Goal: Check status: Check status

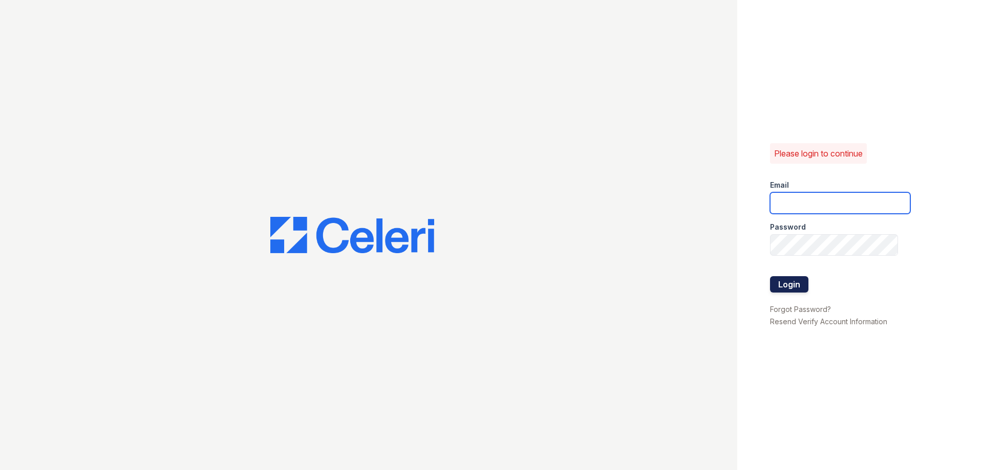
type input "capitalhills.pm@cafmanagement.com"
click at [791, 280] on button "Login" at bounding box center [789, 284] width 38 height 16
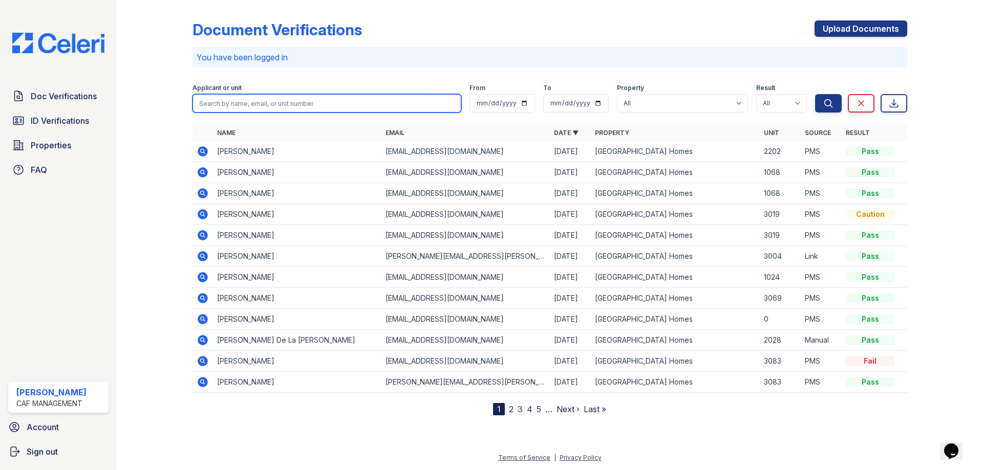
click at [260, 101] on input "search" at bounding box center [326, 103] width 269 height 18
click at [223, 99] on input "search" at bounding box center [326, 103] width 269 height 18
type input "alanna"
click at [815, 94] on button "Search" at bounding box center [828, 103] width 27 height 18
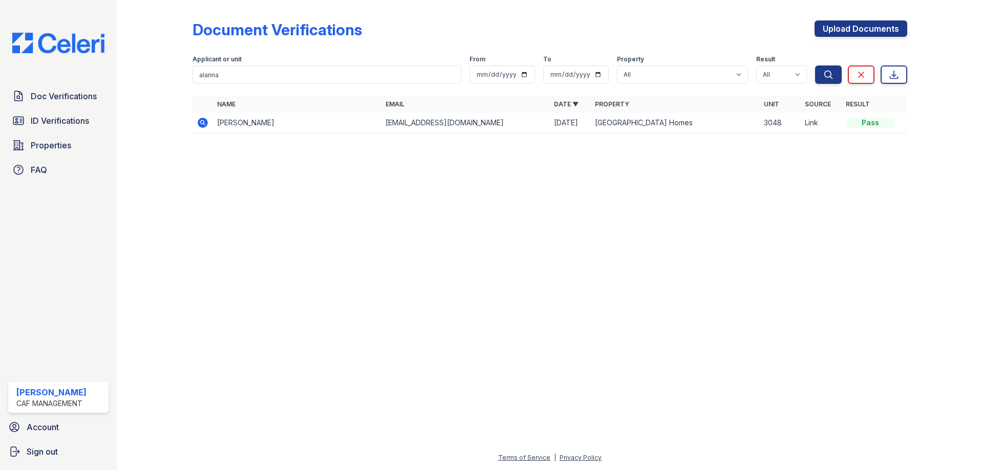
click at [285, 204] on div at bounding box center [549, 306] width 833 height 292
click at [59, 126] on span "ID Verifications" at bounding box center [60, 121] width 58 height 12
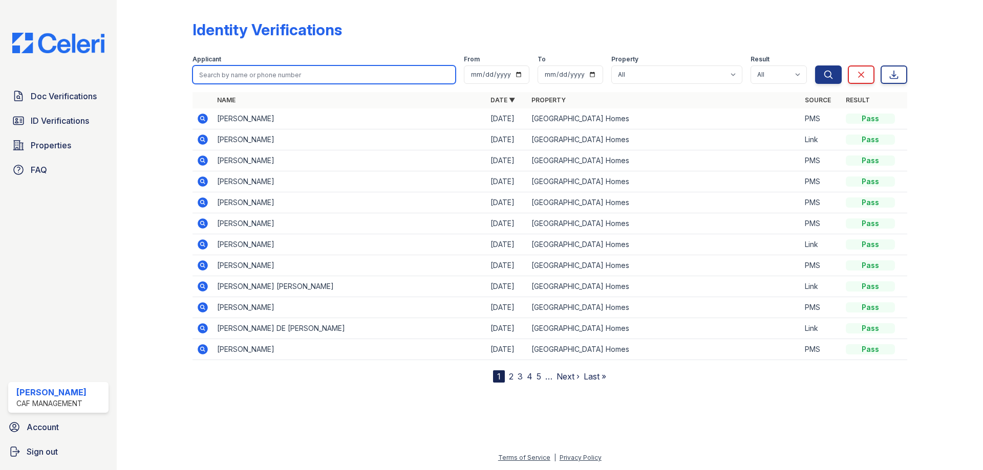
click at [302, 75] on input "search" at bounding box center [323, 75] width 263 height 18
type input "alanna"
click at [815, 66] on button "Search" at bounding box center [828, 75] width 27 height 18
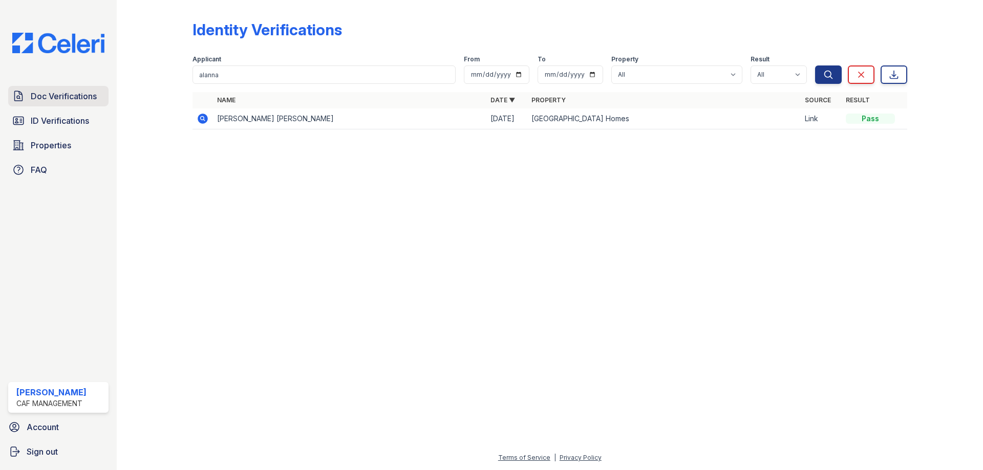
click at [65, 91] on span "Doc Verifications" at bounding box center [64, 96] width 66 height 12
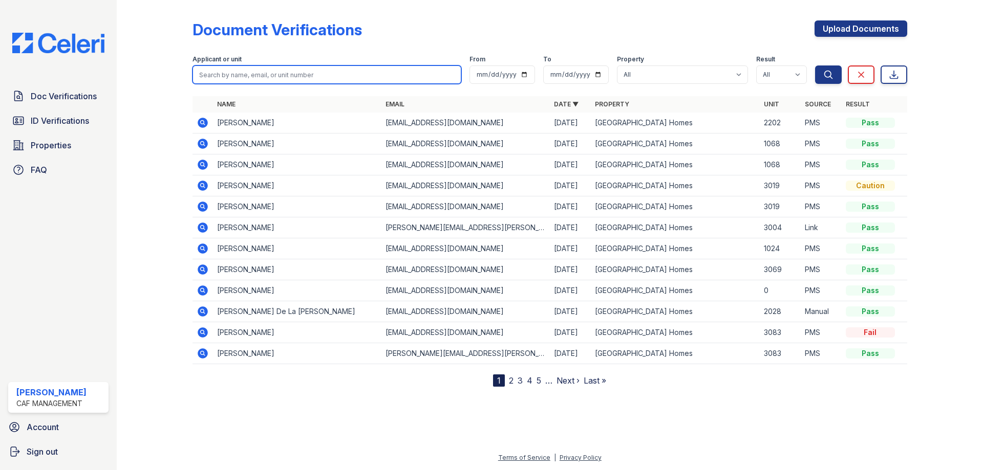
click at [239, 73] on input "search" at bounding box center [326, 75] width 269 height 18
type input "alanna"
click at [815, 66] on button "Search" at bounding box center [828, 75] width 27 height 18
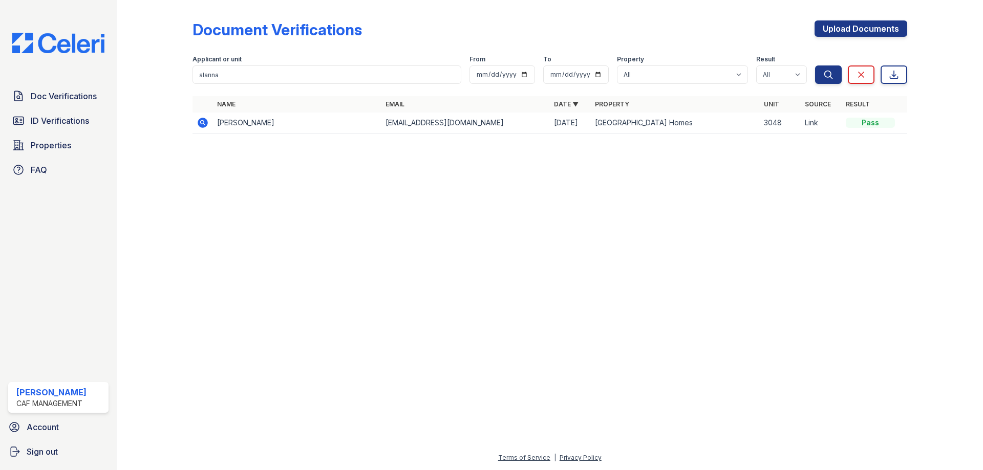
click at [471, 242] on div at bounding box center [549, 306] width 833 height 292
click at [202, 121] on icon at bounding box center [202, 122] width 3 height 3
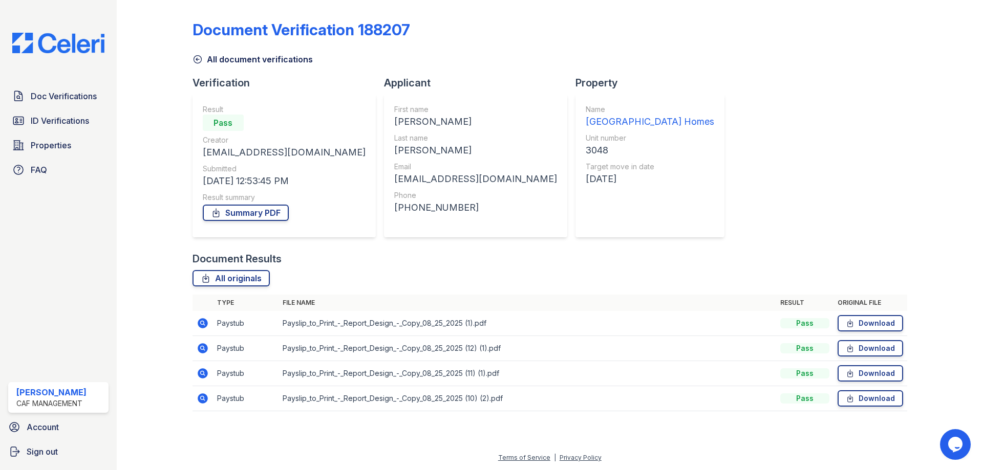
click at [716, 168] on div "Document Verification 188207 All document verifications Verification Result Pas…" at bounding box center [549, 213] width 715 height 418
click at [567, 56] on div "All document verifications" at bounding box center [549, 56] width 715 height 18
click at [66, 115] on span "ID Verifications" at bounding box center [60, 121] width 58 height 12
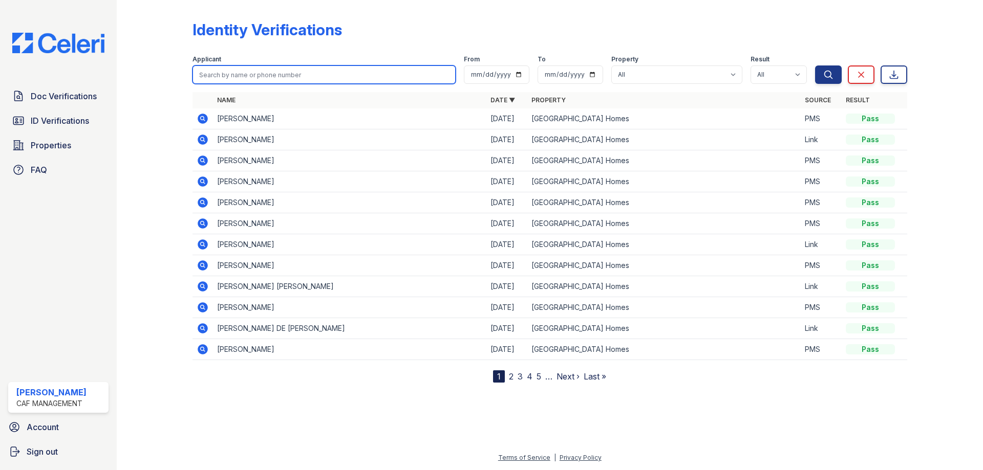
click at [263, 72] on input "search" at bounding box center [323, 75] width 263 height 18
type input "mitchell"
click at [815, 66] on button "Search" at bounding box center [828, 75] width 27 height 18
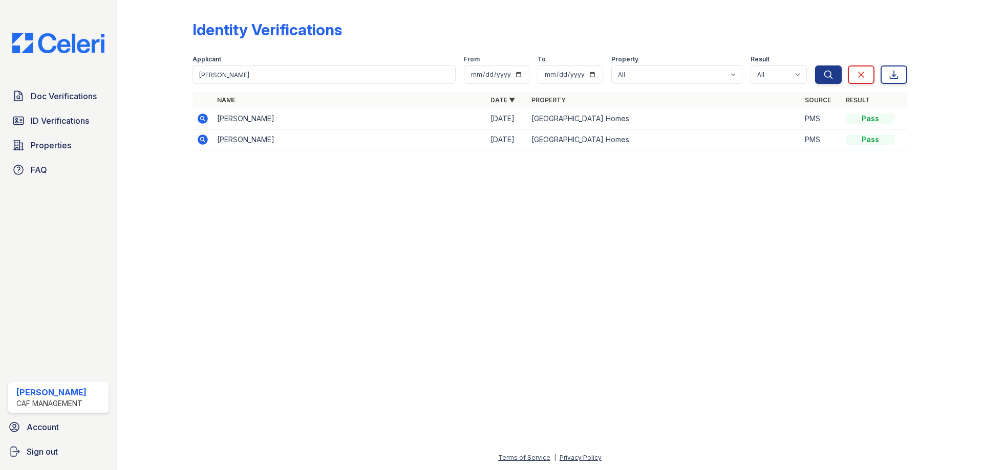
click at [203, 123] on icon at bounding box center [203, 119] width 10 height 10
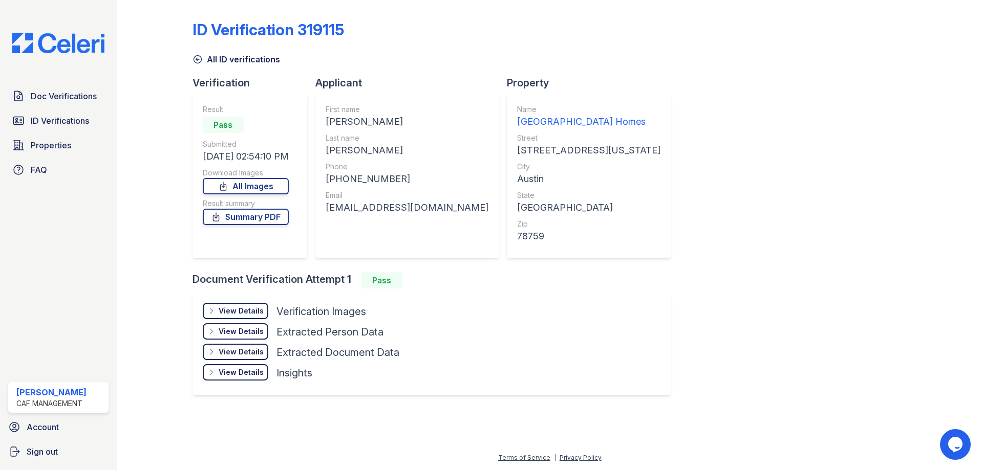
click at [884, 120] on div "ID Verification 319115 All ID verifications Verification Result Pass Submitted …" at bounding box center [549, 206] width 715 height 405
click at [66, 98] on span "Doc Verifications" at bounding box center [64, 96] width 66 height 12
